Goal: Task Accomplishment & Management: Manage account settings

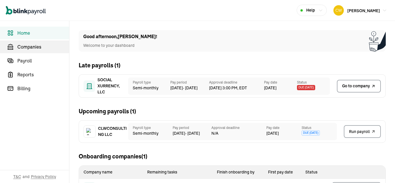
click at [26, 46] on span "Companies" at bounding box center [43, 46] width 52 height 7
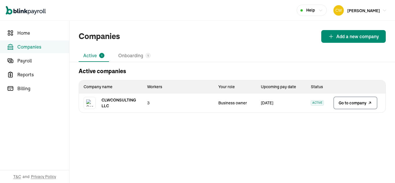
click at [355, 101] on span "Go to company" at bounding box center [352, 103] width 28 height 6
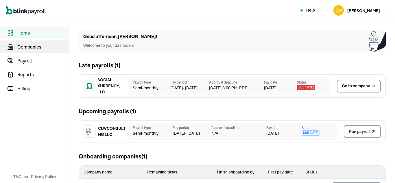
click at [26, 46] on span "Companies" at bounding box center [43, 46] width 52 height 7
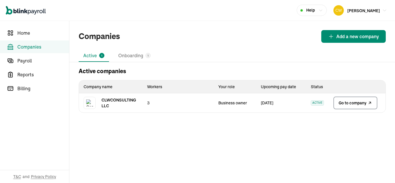
click at [355, 101] on span "Go to company" at bounding box center [352, 103] width 28 height 6
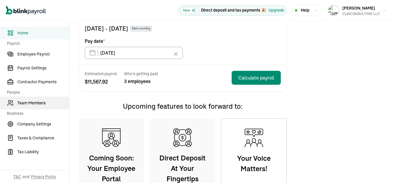
click at [37, 101] on span "Team Members" at bounding box center [43, 103] width 52 height 6
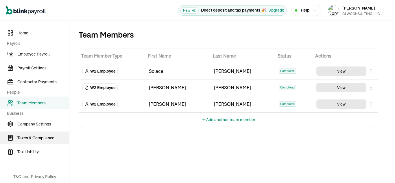
click at [45, 136] on span "Taxes & Compliance" at bounding box center [43, 138] width 52 height 6
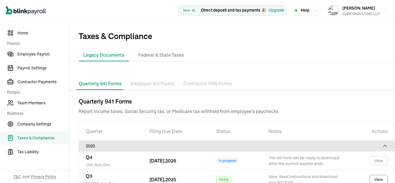
click at [148, 84] on p "Employee W2 Forms" at bounding box center [152, 84] width 43 height 8
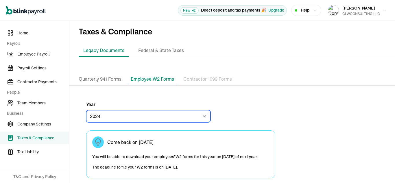
drag, startPoint x: 185, startPoint y: 116, endPoint x: 182, endPoint y: 118, distance: 3.6
click at [185, 116] on select "2024 2023" at bounding box center [148, 116] width 124 height 12
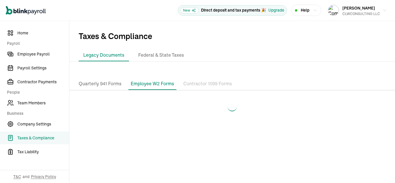
select select "2023"
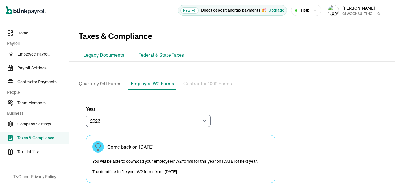
click at [157, 59] on li "Federal & State Taxes" at bounding box center [161, 55] width 55 height 12
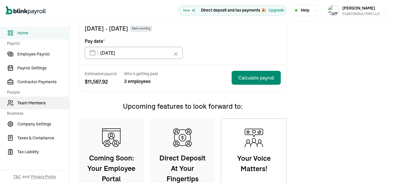
click at [37, 101] on span "Team Members" at bounding box center [43, 103] width 52 height 6
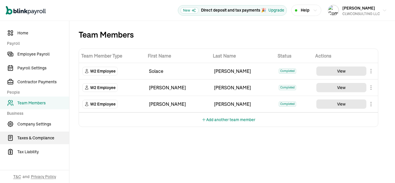
click at [45, 136] on span "Taxes & Compliance" at bounding box center [43, 138] width 52 height 6
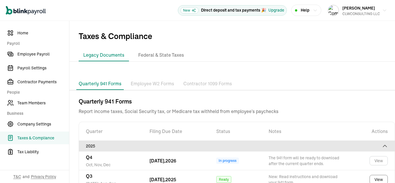
click at [148, 84] on p "Employee W2 Forms" at bounding box center [152, 84] width 43 height 8
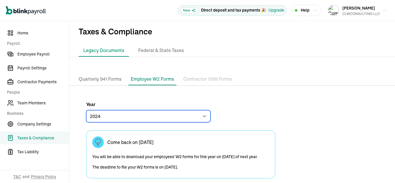
click at [185, 116] on select "2024 2023" at bounding box center [148, 116] width 124 height 12
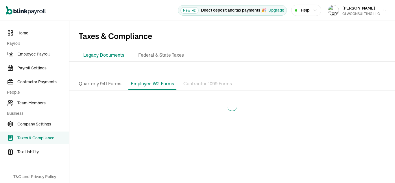
select select "2023"
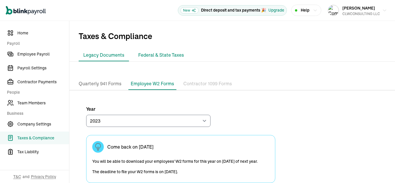
click at [157, 59] on li "Federal & State Taxes" at bounding box center [161, 55] width 55 height 12
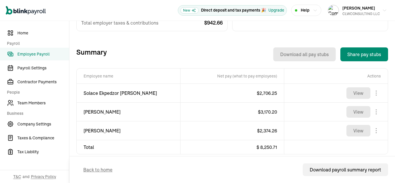
scroll to position [181, 0]
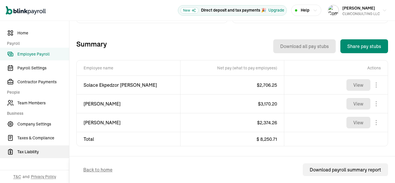
click at [30, 152] on span "Tax Liability" at bounding box center [43, 152] width 52 height 6
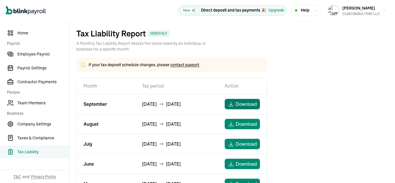
click at [248, 106] on span "Download" at bounding box center [246, 104] width 21 height 7
click at [40, 138] on span "Taxes & Compliance" at bounding box center [43, 138] width 52 height 6
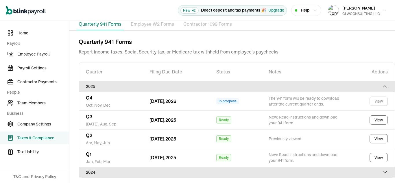
scroll to position [60, 0]
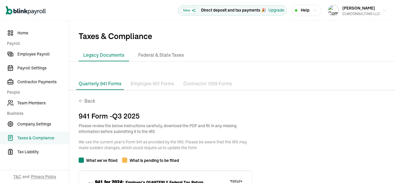
drag, startPoint x: 148, startPoint y: 88, endPoint x: 154, endPoint y: 85, distance: 6.6
click at [149, 87] on li "Employee W2 Forms" at bounding box center [152, 84] width 48 height 12
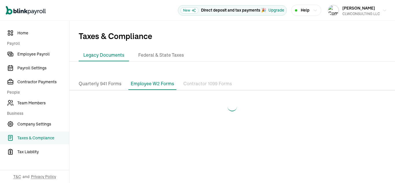
click at [154, 85] on p "Employee W2 Forms" at bounding box center [152, 83] width 43 height 7
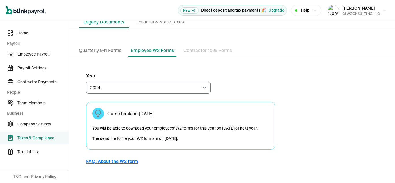
scroll to position [34, 0]
click at [108, 52] on p "Quarterly 941 Forms" at bounding box center [100, 51] width 43 height 8
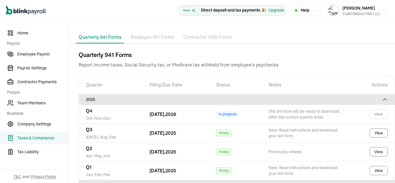
scroll to position [58, 0]
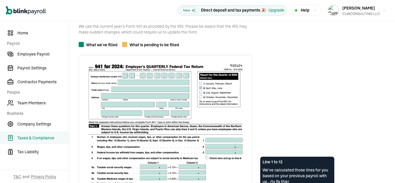
scroll to position [144, 0]
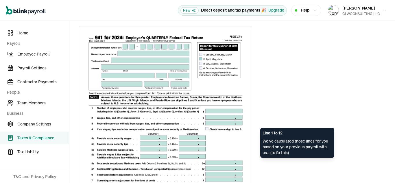
click at [227, 125] on img at bounding box center [165, 138] width 173 height 224
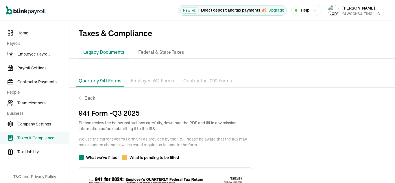
scroll to position [0, 0]
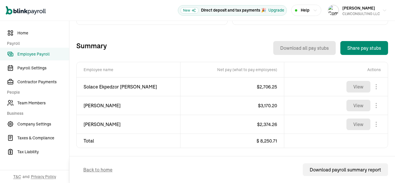
scroll to position [181, 0]
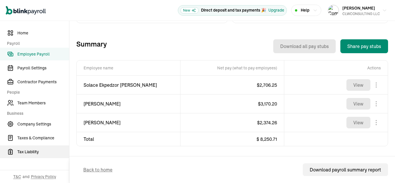
click at [30, 152] on span "Tax Liability" at bounding box center [43, 152] width 52 height 6
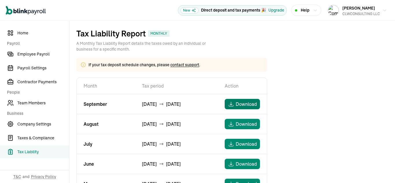
click at [248, 106] on span "Download" at bounding box center [246, 104] width 21 height 7
click at [40, 138] on span "Taxes & Compliance" at bounding box center [43, 138] width 52 height 6
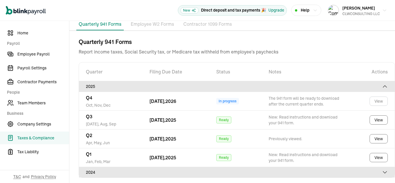
scroll to position [60, 0]
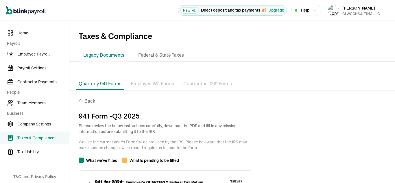
click at [149, 87] on li "Employee W2 Forms" at bounding box center [152, 84] width 48 height 12
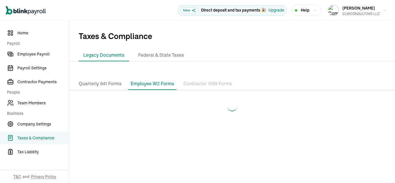
click at [154, 85] on p "Employee W2 Forms" at bounding box center [152, 83] width 43 height 7
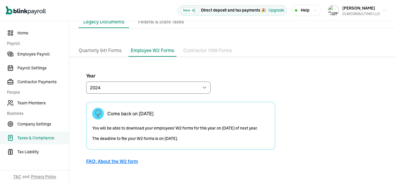
scroll to position [34, 0]
click at [108, 52] on p "Quarterly 941 Forms" at bounding box center [100, 51] width 43 height 8
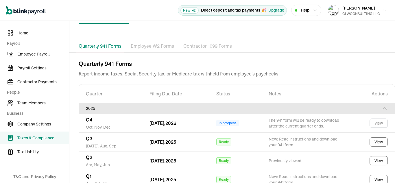
scroll to position [58, 0]
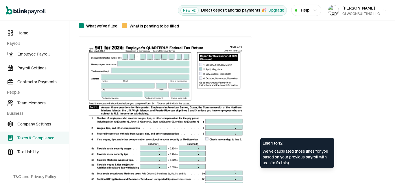
scroll to position [144, 0]
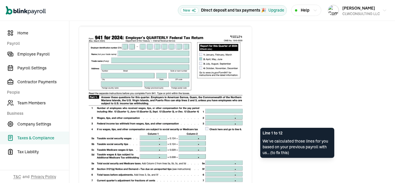
click at [227, 125] on img at bounding box center [165, 138] width 173 height 224
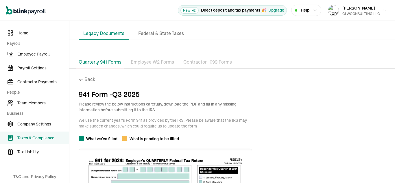
scroll to position [0, 0]
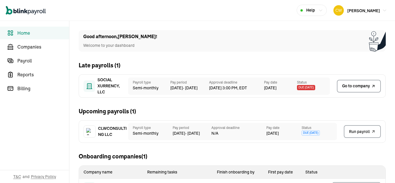
click at [27, 34] on span "Home" at bounding box center [43, 32] width 52 height 7
click at [18, 47] on span "Companies" at bounding box center [43, 46] width 52 height 7
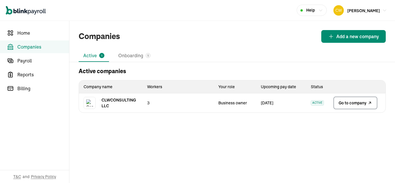
click at [348, 105] on span "Go to company" at bounding box center [352, 103] width 28 height 6
click at [26, 32] on span "Home" at bounding box center [43, 32] width 52 height 7
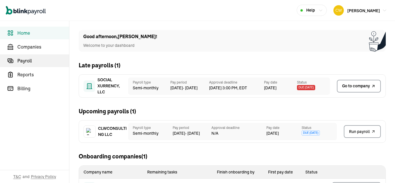
click at [26, 60] on span "Payroll" at bounding box center [43, 60] width 52 height 7
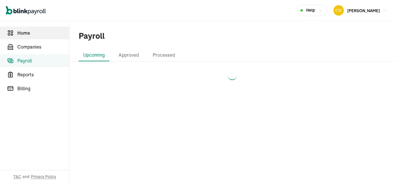
click at [28, 32] on span "Home" at bounding box center [43, 32] width 52 height 7
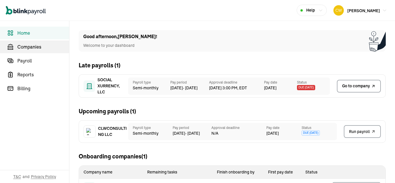
click at [31, 46] on span "Companies" at bounding box center [43, 46] width 52 height 7
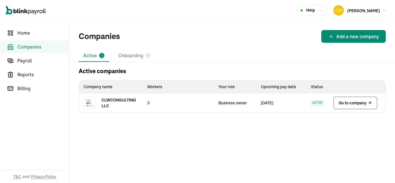
click at [355, 101] on span "Go to company" at bounding box center [352, 103] width 28 height 6
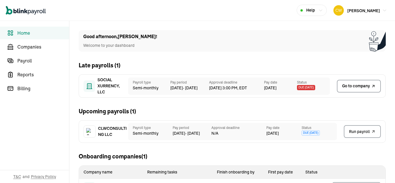
click at [27, 34] on span "Home" at bounding box center [43, 32] width 52 height 7
click at [18, 47] on span "Companies" at bounding box center [43, 46] width 52 height 7
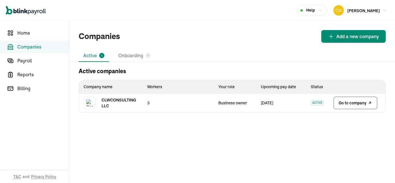
click at [348, 105] on span "Go to company" at bounding box center [352, 103] width 28 height 6
click at [26, 32] on span "Home" at bounding box center [43, 32] width 52 height 7
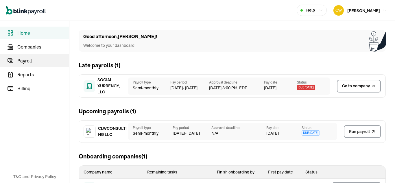
click at [26, 60] on span "Payroll" at bounding box center [43, 60] width 52 height 7
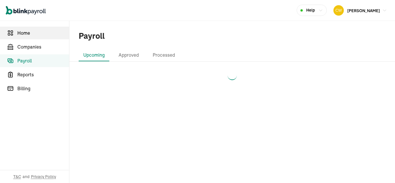
click at [28, 32] on span "Home" at bounding box center [43, 32] width 52 height 7
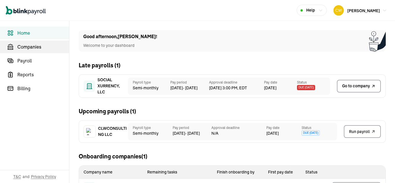
click at [31, 46] on span "Companies" at bounding box center [43, 46] width 52 height 7
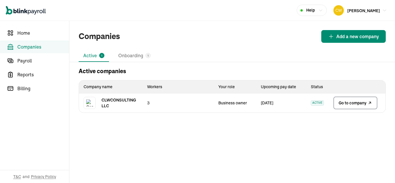
click at [355, 101] on span "Go to company" at bounding box center [352, 103] width 28 height 6
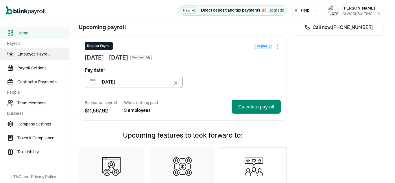
click at [29, 55] on span "Employee Payroll" at bounding box center [43, 54] width 52 height 6
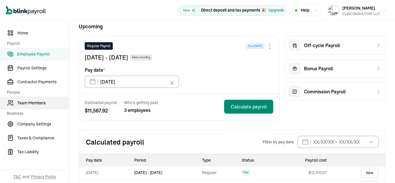
click at [38, 102] on span "Team Members" at bounding box center [43, 103] width 52 height 6
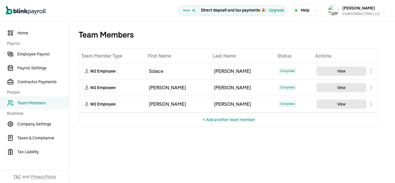
click at [374, 71] on body "Open main menu New Direct deposit and tax payments 🎉 Upgrade Help Carl Williams…" at bounding box center [197, 91] width 395 height 183
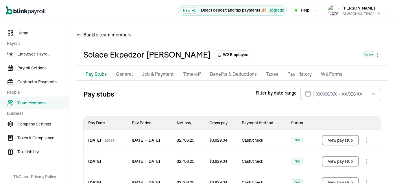
click at [148, 74] on p "Job & Payment" at bounding box center [158, 75] width 32 height 8
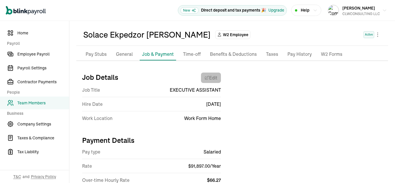
select select "Works from home"
select select "4"
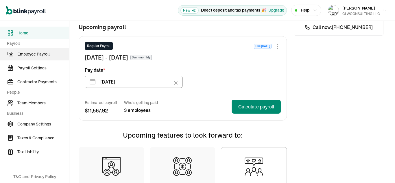
click at [29, 55] on span "Employee Payroll" at bounding box center [43, 54] width 52 height 6
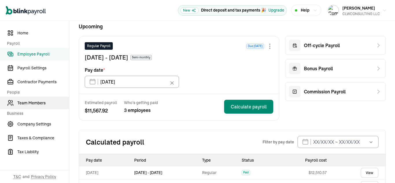
click at [38, 102] on span "Team Members" at bounding box center [43, 103] width 52 height 6
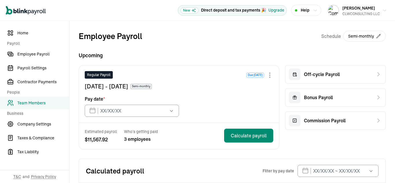
type input "[DATE]"
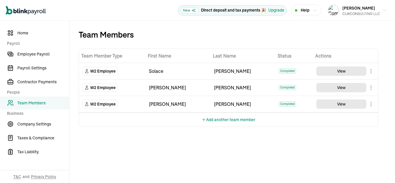
click at [374, 71] on body "Open main menu New Direct deposit and tax payments 🎉 Upgrade Help [PERSON_NAME]…" at bounding box center [197, 91] width 395 height 183
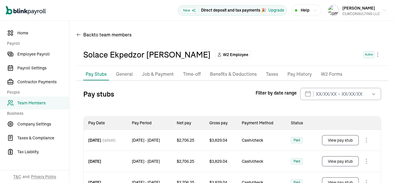
click at [148, 74] on p "Job & Payment" at bounding box center [158, 75] width 32 height 8
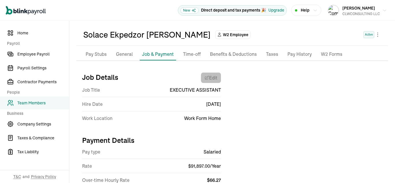
select select "Works from home"
select select "4"
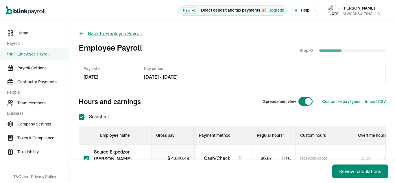
click at [90, 33] on button "Back to Employee Payroll" at bounding box center [110, 33] width 63 height 7
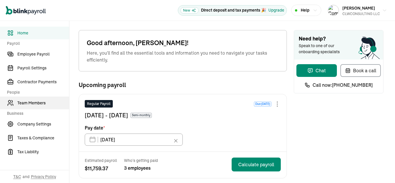
click at [36, 101] on span "Team Members" at bounding box center [43, 103] width 52 height 6
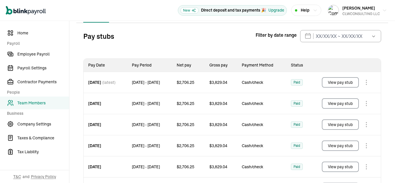
scroll to position [68, 0]
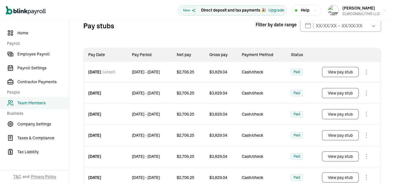
click at [33, 103] on span "Team Members" at bounding box center [43, 103] width 52 height 6
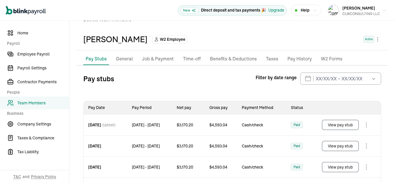
scroll to position [29, 0]
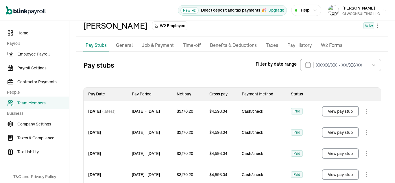
click at [154, 44] on p "Job & Payment" at bounding box center [158, 46] width 32 height 8
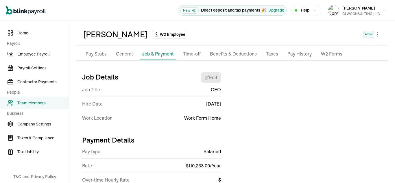
scroll to position [20, 0]
select select "Works from home"
select select "4"
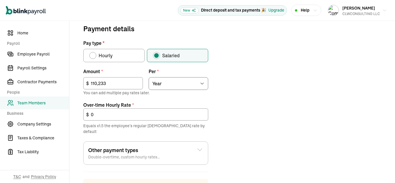
scroll to position [193, 0]
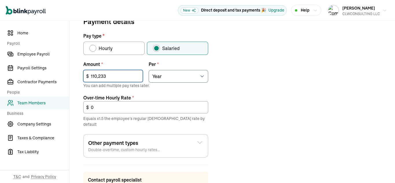
drag, startPoint x: 116, startPoint y: 76, endPoint x: 90, endPoint y: 76, distance: 26.9
click at [90, 76] on input "110,233" at bounding box center [113, 76] width 60 height 12
type input "115,774.65"
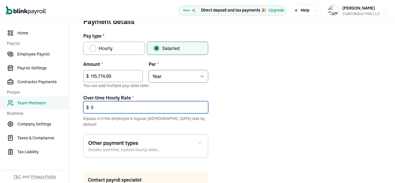
click at [155, 110] on input "0" at bounding box center [145, 107] width 125 height 12
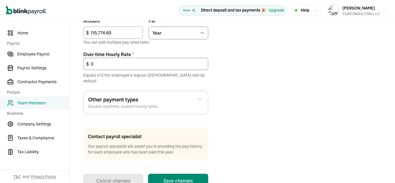
scroll to position [248, 0]
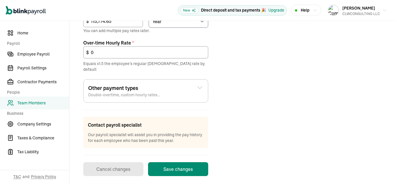
click at [195, 86] on div "Other payment types Double-overtime, custom hourly rates..." at bounding box center [145, 91] width 115 height 14
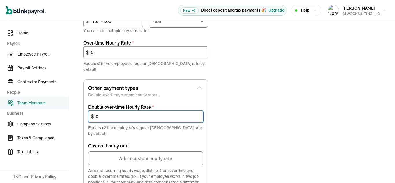
click at [172, 112] on input "0" at bounding box center [145, 116] width 115 height 12
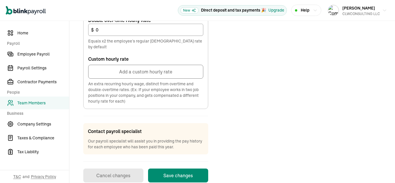
scroll to position [336, 0]
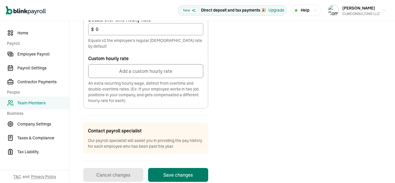
click at [195, 168] on button "Save changes" at bounding box center [178, 175] width 60 height 14
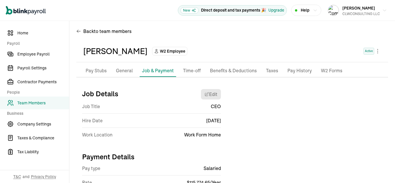
scroll to position [0, 0]
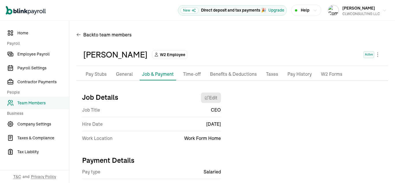
click at [93, 75] on p "Pay Stubs" at bounding box center [96, 75] width 21 height 8
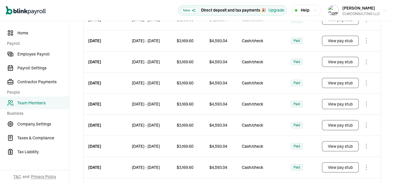
scroll to position [299, 0]
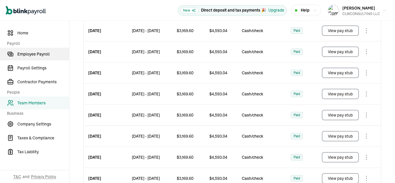
click at [36, 53] on span "Employee Payroll" at bounding box center [43, 54] width 52 height 6
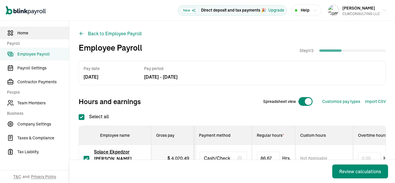
click at [22, 30] on span "Home" at bounding box center [43, 33] width 52 height 6
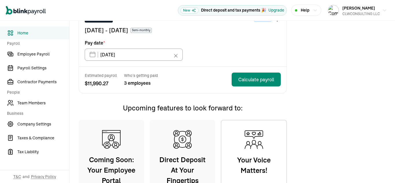
scroll to position [87, 0]
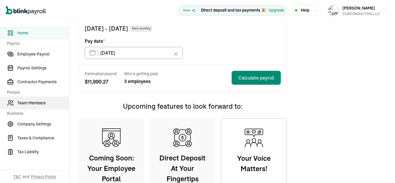
click at [38, 104] on span "Team Members" at bounding box center [43, 103] width 52 height 6
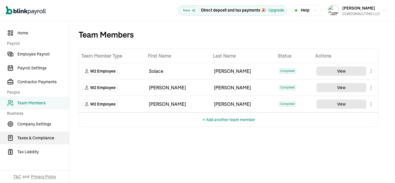
click at [47, 141] on link "Taxes & Compliance" at bounding box center [34, 137] width 69 height 13
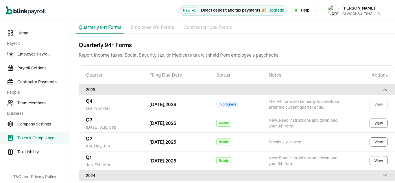
scroll to position [60, 0]
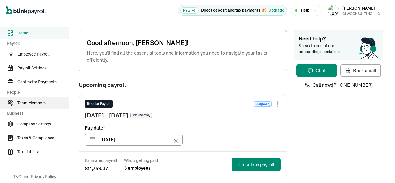
click at [36, 101] on span "Team Members" at bounding box center [43, 103] width 52 height 6
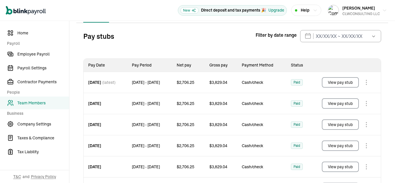
scroll to position [68, 0]
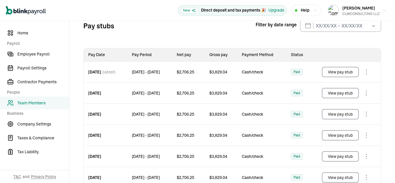
click at [33, 103] on span "Team Members" at bounding box center [43, 103] width 52 height 6
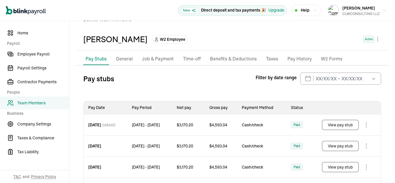
scroll to position [29, 0]
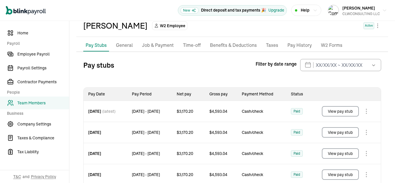
click at [154, 44] on p "Job & Payment" at bounding box center [158, 46] width 32 height 8
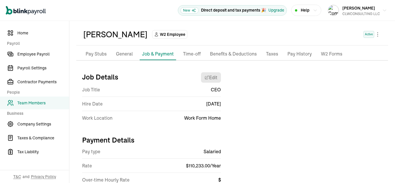
scroll to position [20, 0]
select select "Works from home"
select select "4"
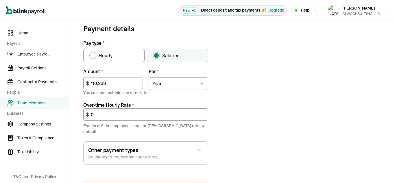
scroll to position [193, 0]
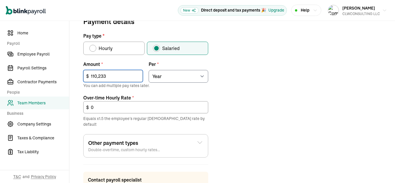
drag, startPoint x: 116, startPoint y: 76, endPoint x: 90, endPoint y: 76, distance: 26.9
click at [90, 76] on input "110,233" at bounding box center [113, 76] width 60 height 12
type input "115,774.65"
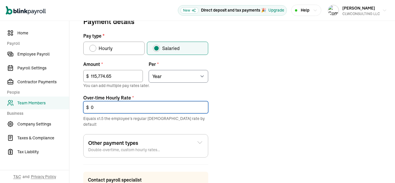
click at [155, 110] on input "0" at bounding box center [145, 107] width 125 height 12
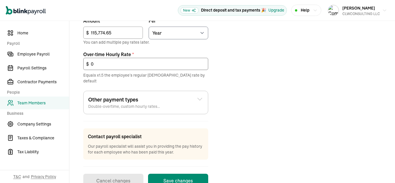
scroll to position [248, 0]
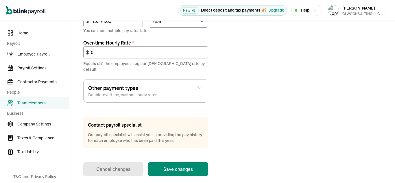
click at [195, 86] on div "Other payment types Double-overtime, custom hourly rates..." at bounding box center [145, 91] width 115 height 14
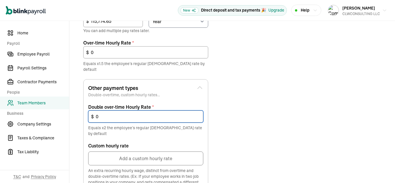
click at [172, 112] on input "0" at bounding box center [145, 116] width 115 height 12
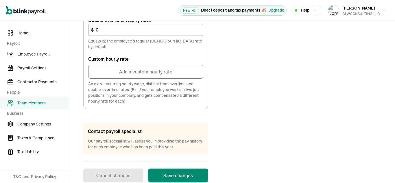
scroll to position [336, 0]
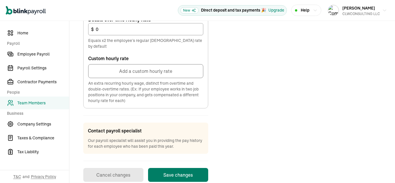
click at [195, 168] on button "Save changes" at bounding box center [178, 175] width 60 height 14
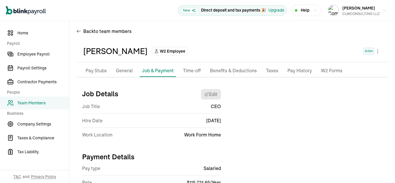
scroll to position [0, 0]
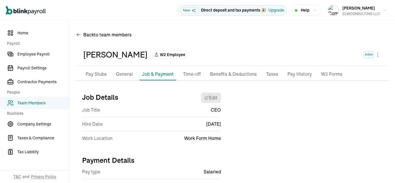
click at [93, 75] on p "Pay Stubs" at bounding box center [96, 75] width 21 height 8
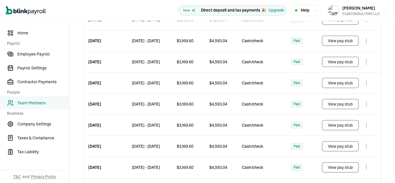
scroll to position [299, 0]
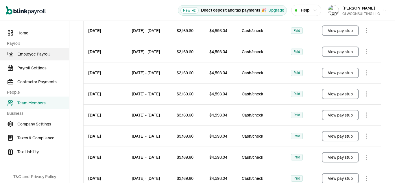
click at [36, 53] on span "Employee Payroll" at bounding box center [43, 54] width 52 height 6
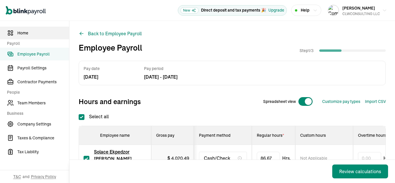
click at [22, 30] on span "Home" at bounding box center [43, 33] width 52 height 6
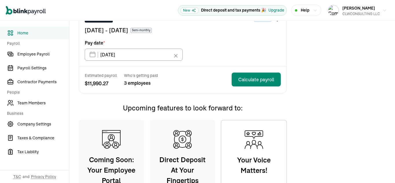
scroll to position [87, 0]
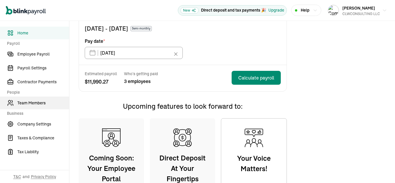
click at [38, 104] on span "Team Members" at bounding box center [43, 103] width 52 height 6
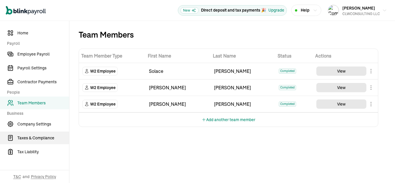
click at [47, 141] on link "Taxes & Compliance" at bounding box center [34, 137] width 69 height 13
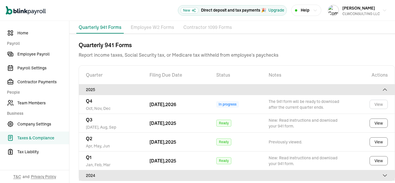
scroll to position [60, 0]
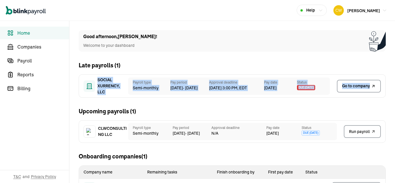
drag, startPoint x: 373, startPoint y: 86, endPoint x: 354, endPoint y: 105, distance: 27.0
click at [372, 90] on div "Good afternoon , [PERSON_NAME] ! Welcome to your dashboard Late payrolls ( 1 ) …" at bounding box center [231, 114] width 325 height 187
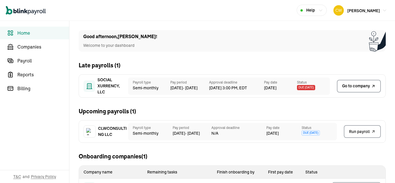
click at [305, 42] on div "Good afternoon , [PERSON_NAME] ! Welcome to your dashboard" at bounding box center [232, 41] width 307 height 22
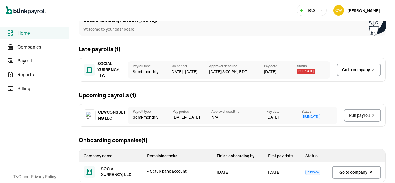
scroll to position [25, 0]
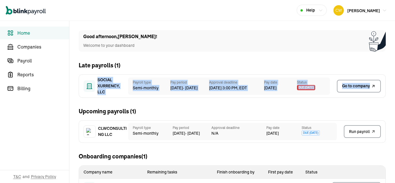
click at [372, 90] on div "Good afternoon , [PERSON_NAME] ! Welcome to your dashboard Late payrolls ( 1 ) …" at bounding box center [231, 114] width 325 height 187
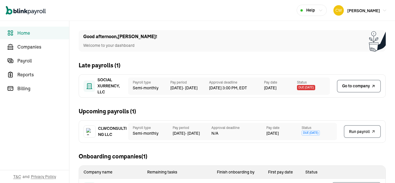
click at [305, 42] on div "Good afternoon , [PERSON_NAME] ! Welcome to your dashboard" at bounding box center [232, 41] width 307 height 22
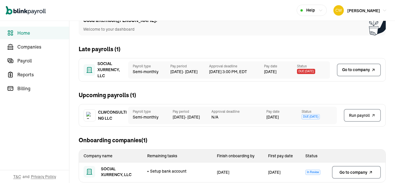
scroll to position [25, 0]
